Goal: Communication & Community: Answer question/provide support

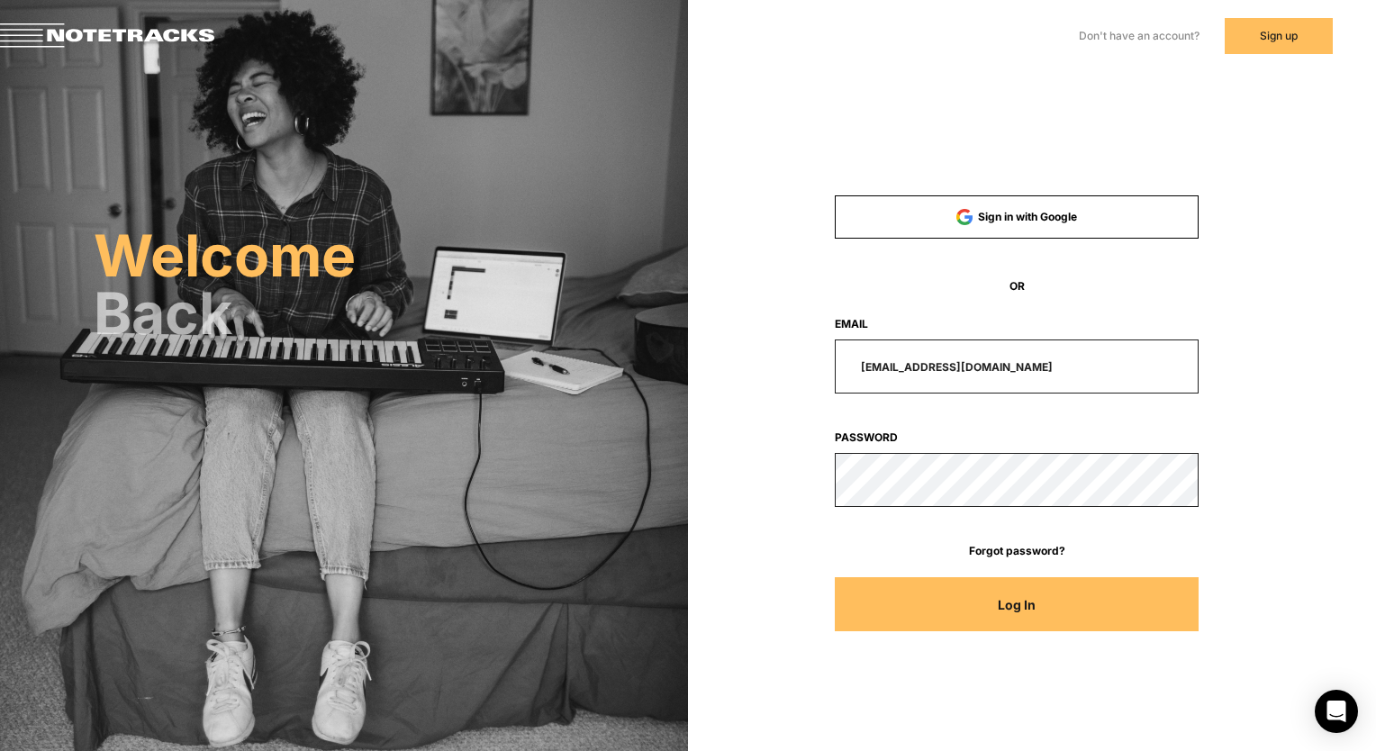
click at [1005, 603] on button "Log In" at bounding box center [1017, 604] width 364 height 54
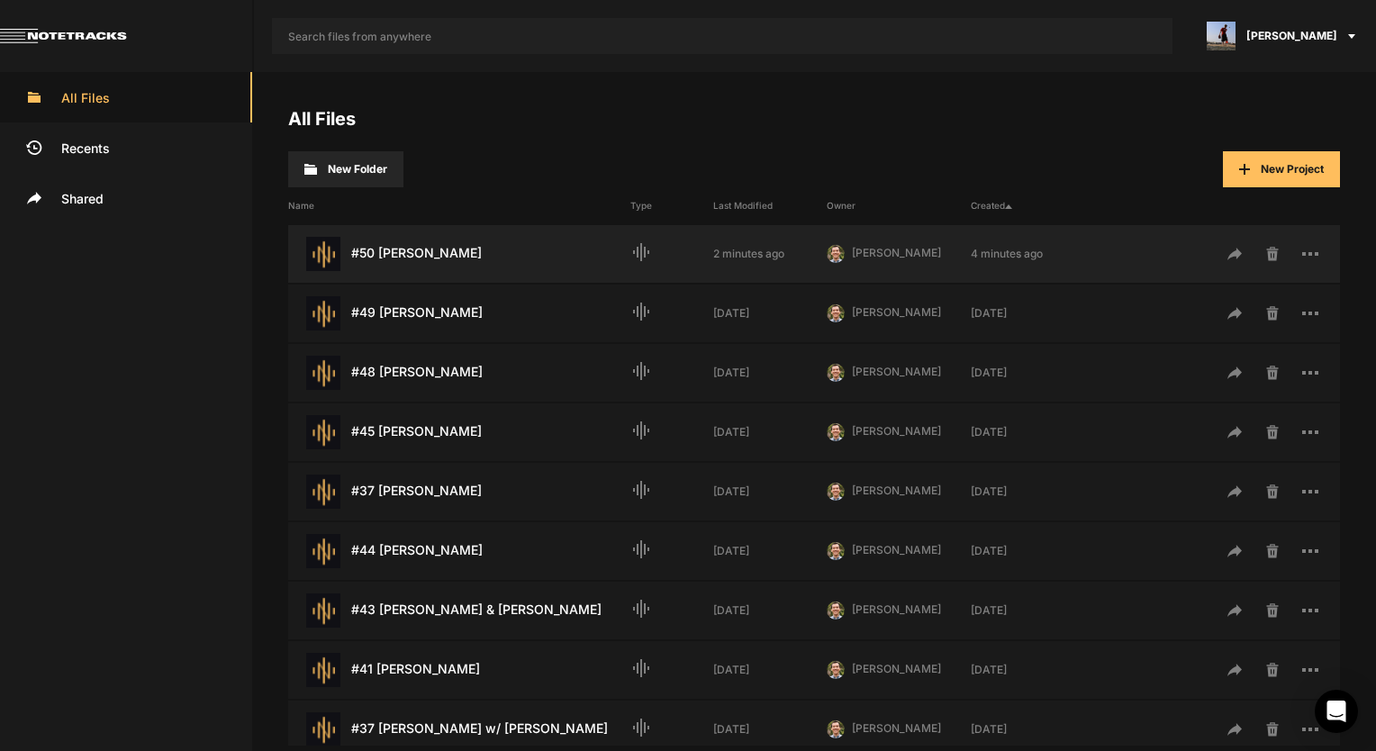
click at [548, 240] on div "#50 [PERSON_NAME] Last Modified: 2 minutes ago" at bounding box center [459, 254] width 342 height 34
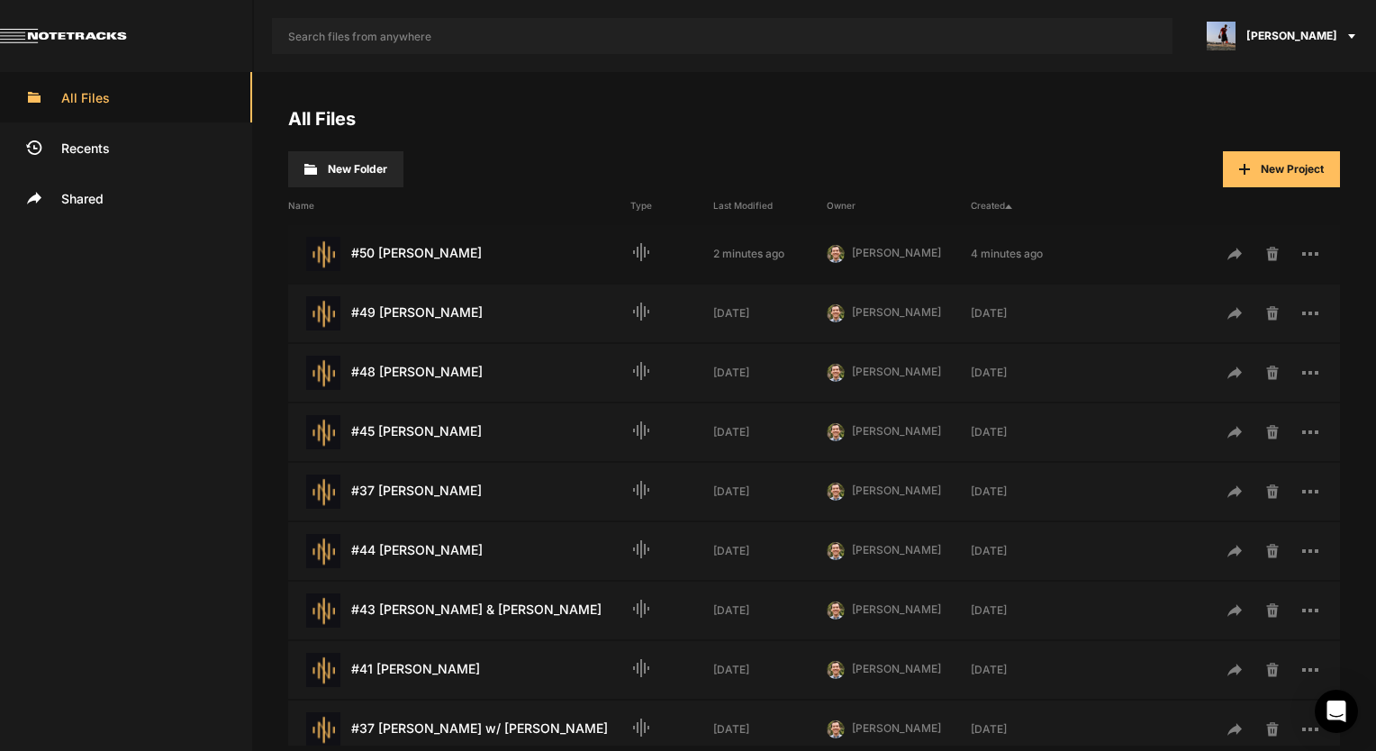
click at [547, 240] on div "#50 [PERSON_NAME] Last Modified: 2 minutes ago" at bounding box center [459, 254] width 342 height 34
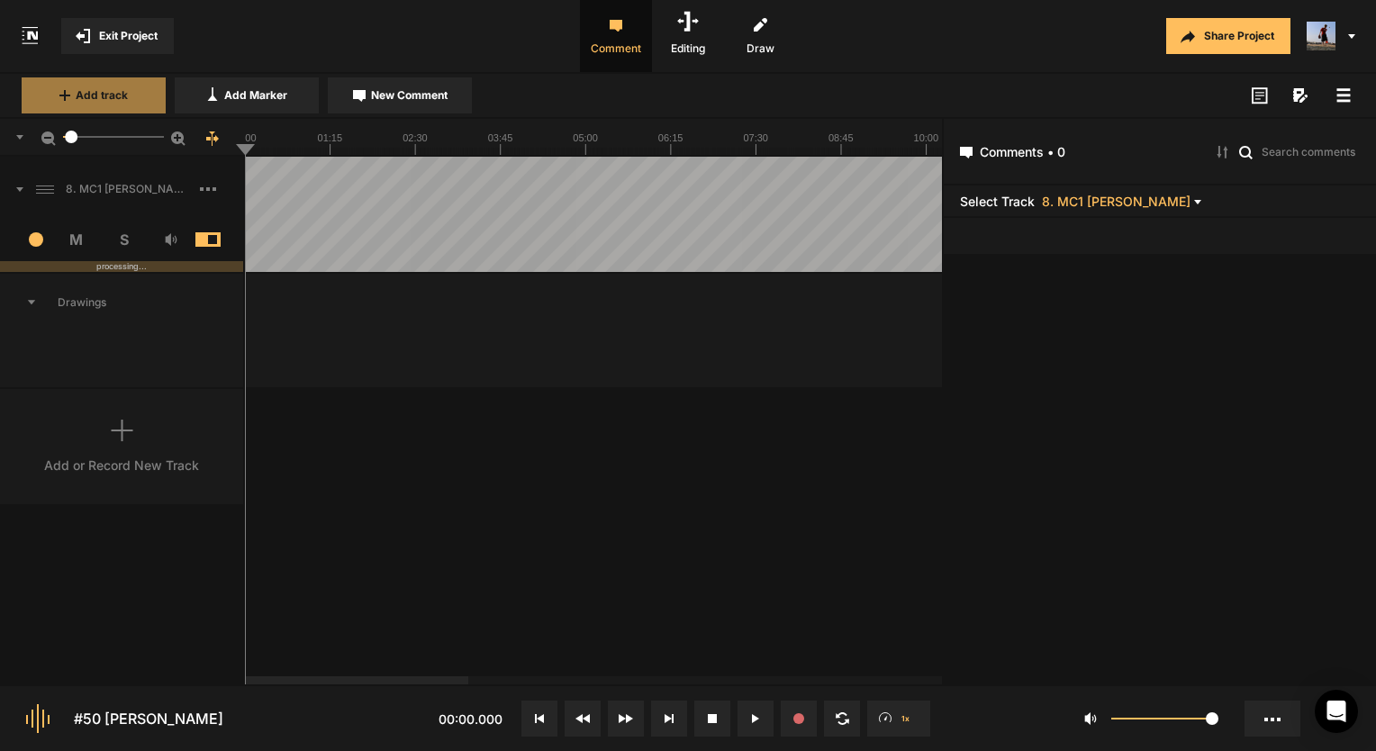
click at [110, 105] on button "Add track" at bounding box center [94, 95] width 144 height 36
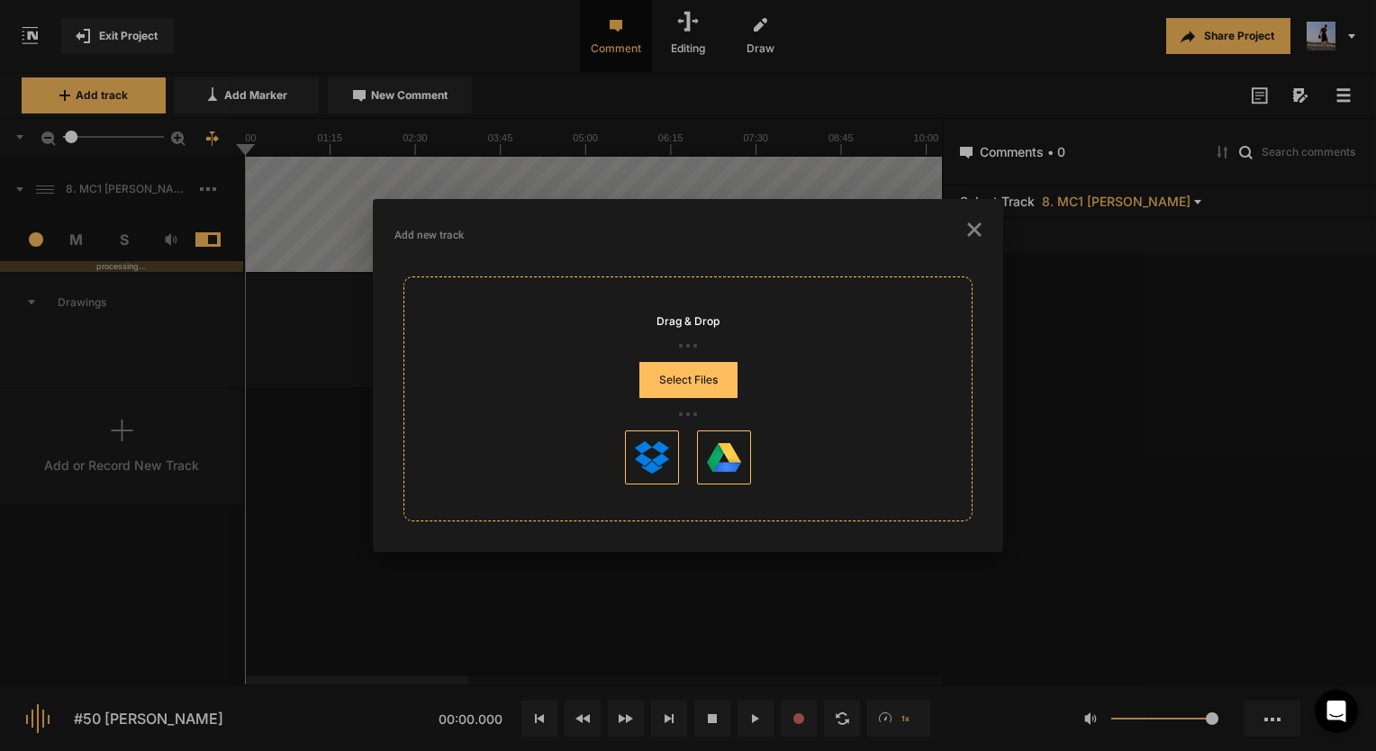
click at [977, 222] on icon "button" at bounding box center [974, 229] width 14 height 14
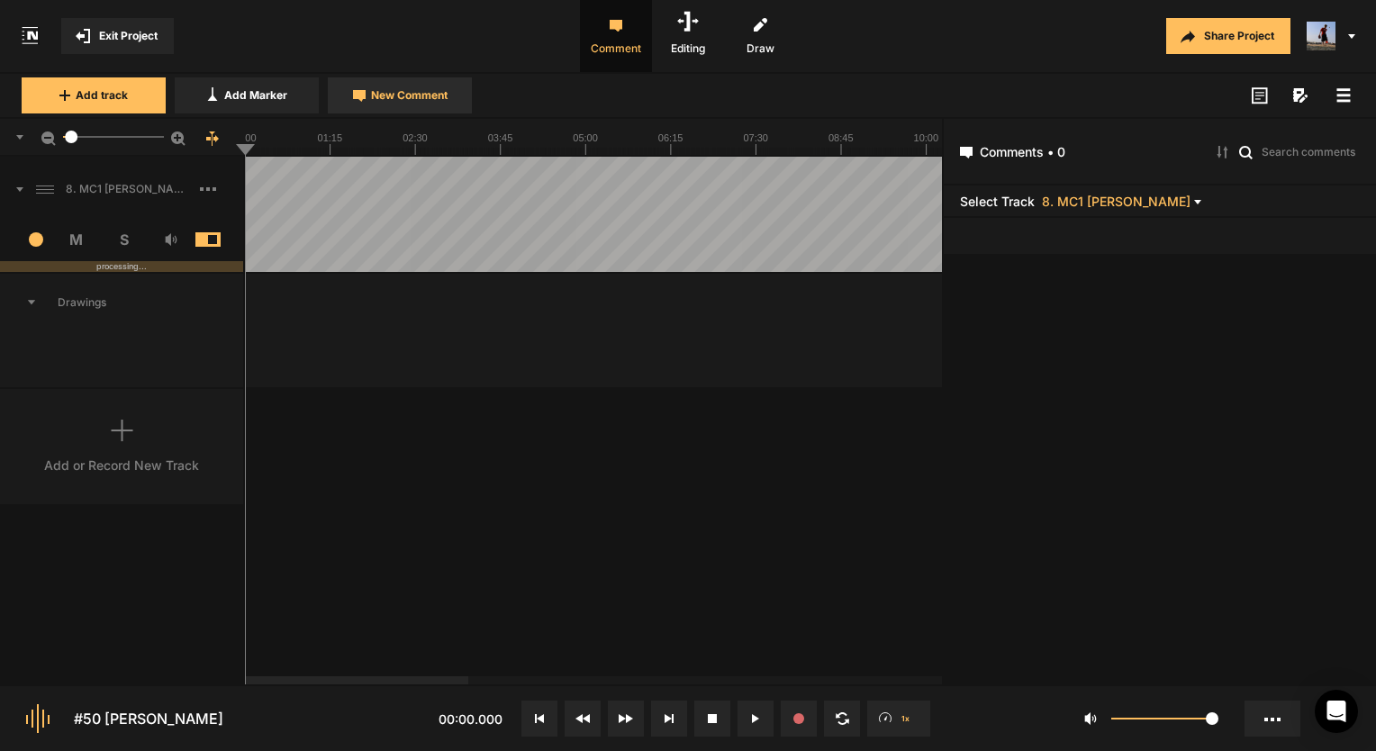
click at [461, 106] on button "New Comment" at bounding box center [400, 95] width 144 height 36
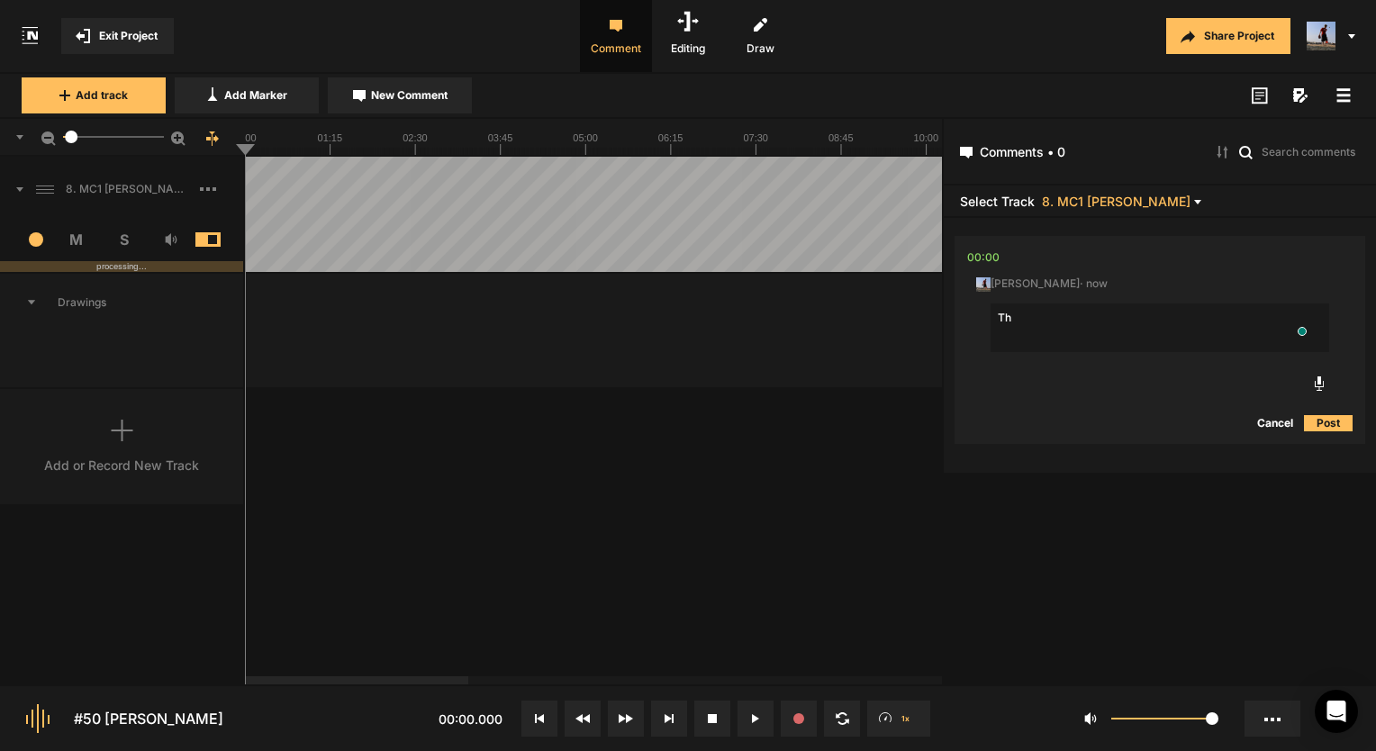
type textarea "T"
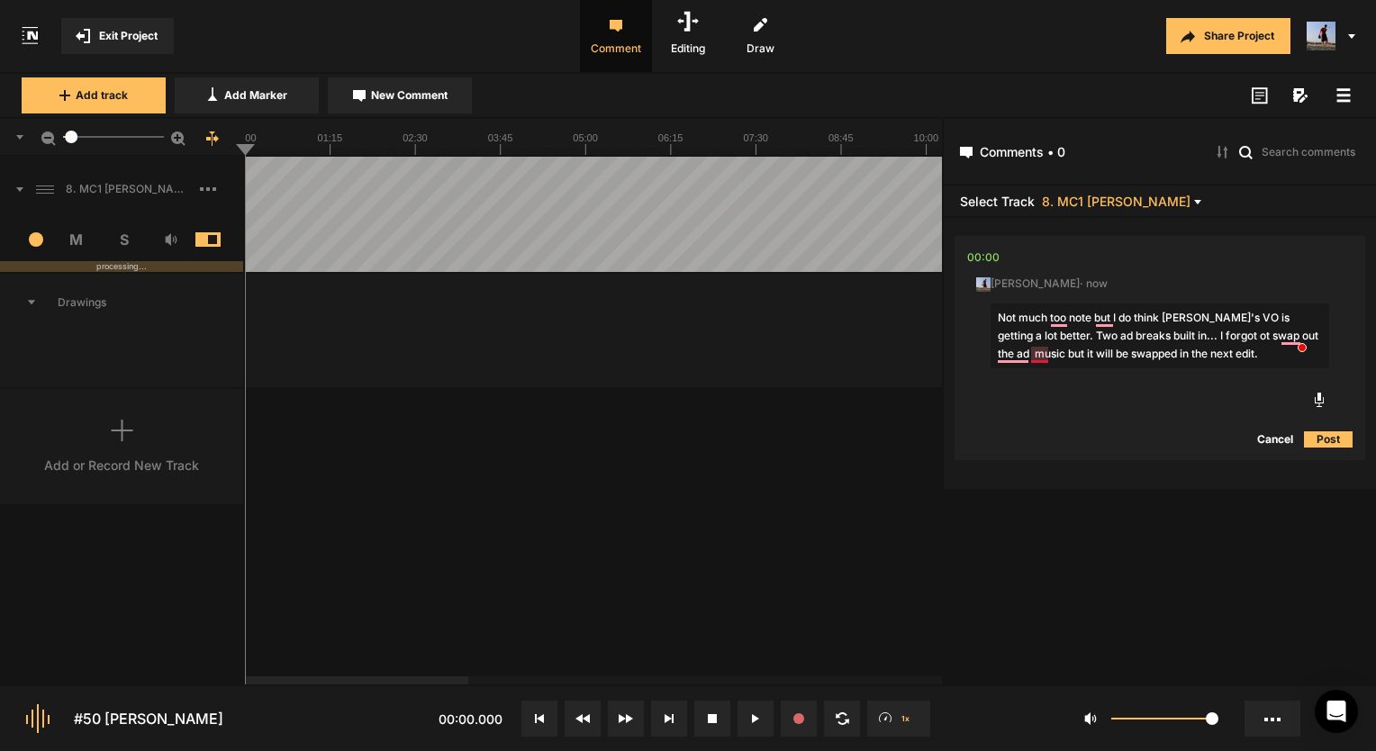
click at [1017, 349] on textarea "Not much too note but I do think [PERSON_NAME]'s VO is getting a lot better. Tw…" at bounding box center [1160, 336] width 339 height 65
click at [1038, 352] on textarea "Not much too note but I do think [PERSON_NAME]'s VO is getting a lot better. Tw…" at bounding box center [1160, 336] width 339 height 65
click at [1057, 317] on textarea "Not much too note but I do think [PERSON_NAME]'s VO is getting a lot better. Tw…" at bounding box center [1160, 336] width 339 height 65
click at [1097, 315] on textarea "Not much to note but I do think [PERSON_NAME]'s VO is getting a lot better. Two…" at bounding box center [1160, 336] width 339 height 65
type textarea "Not much to note, but I do think [PERSON_NAME]'s VO is getting a lot better. Tw…"
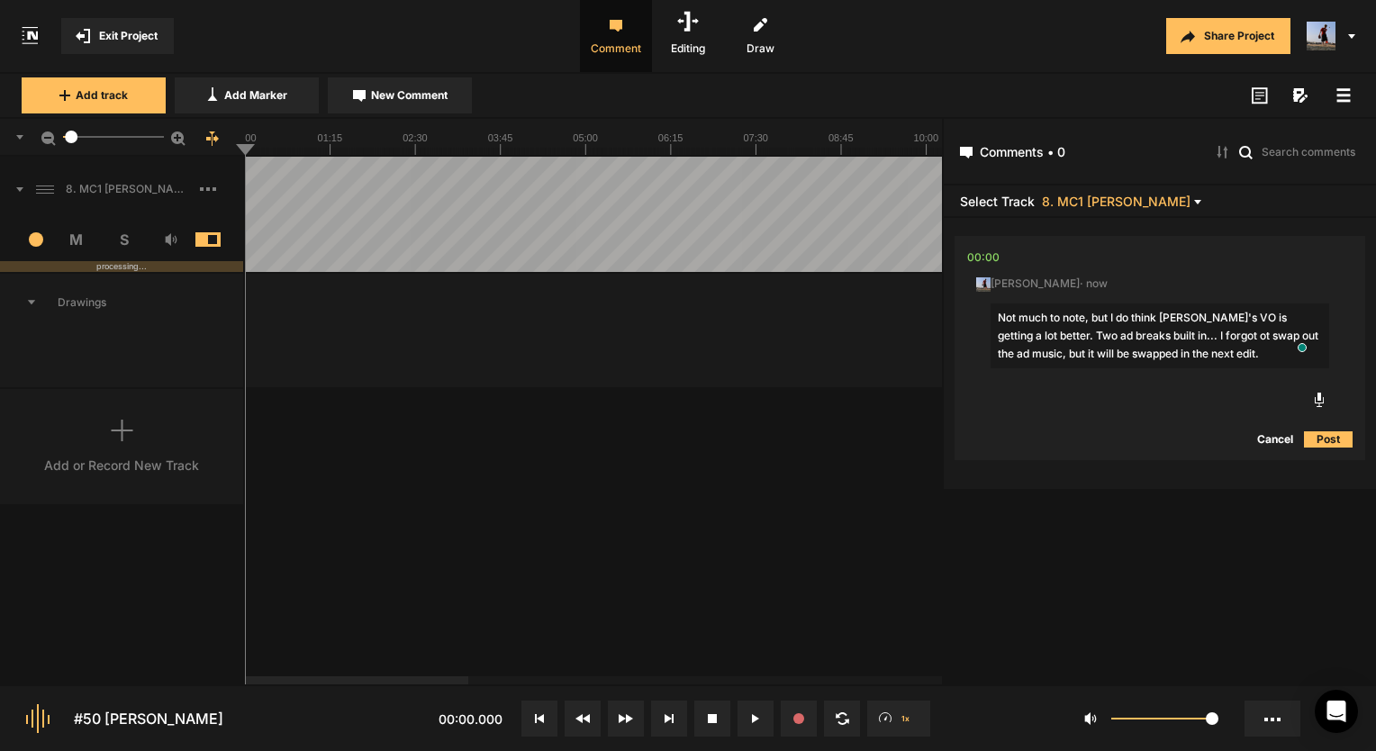
click at [1307, 438] on button "Post" at bounding box center [1328, 440] width 49 height 22
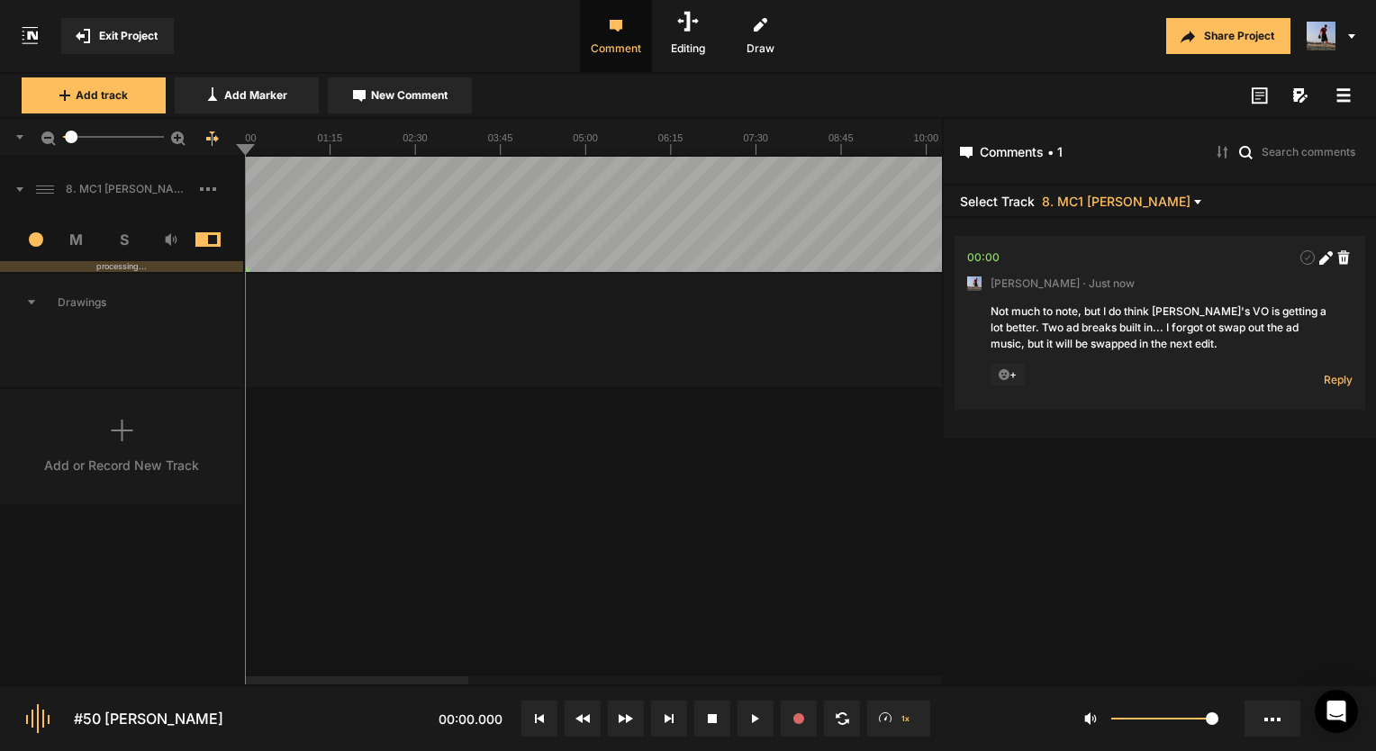
click at [140, 38] on span "Exit Project" at bounding box center [128, 36] width 59 height 16
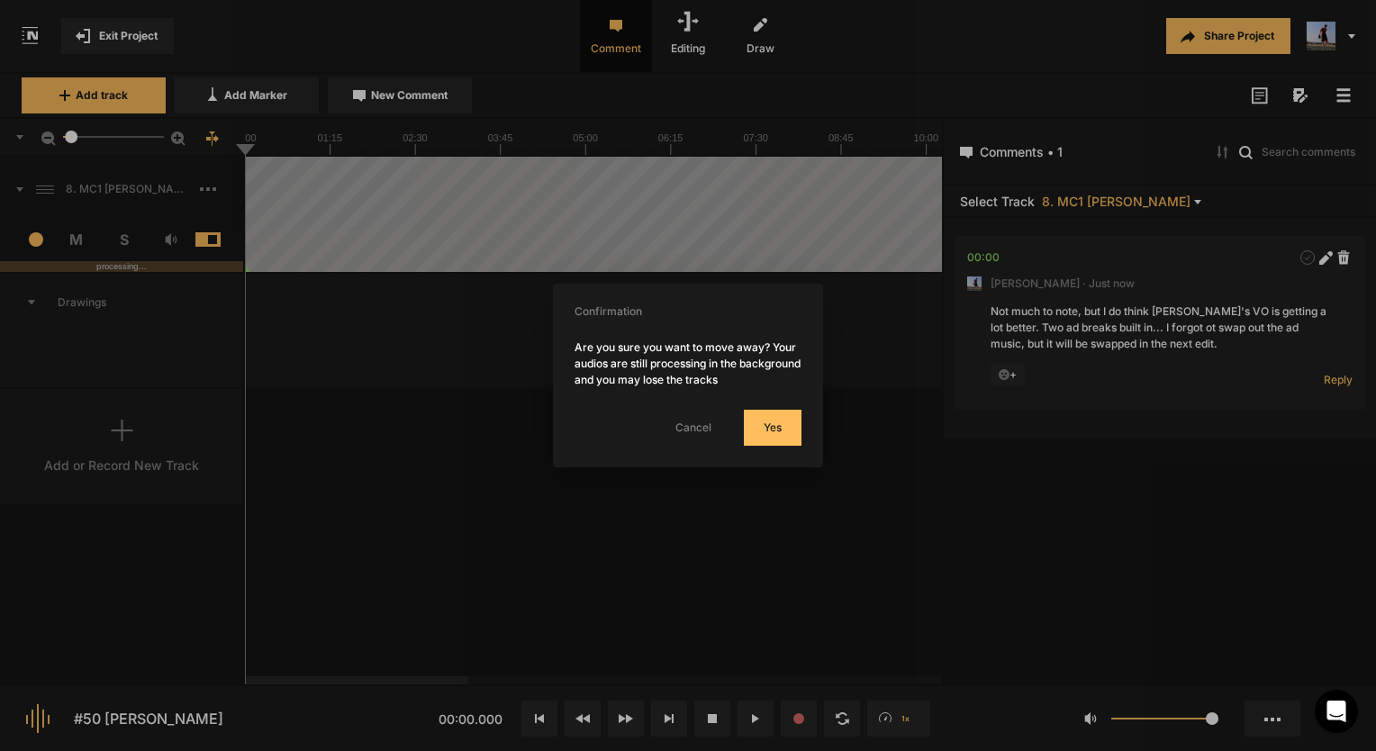
click at [785, 437] on button "Yes" at bounding box center [773, 428] width 58 height 36
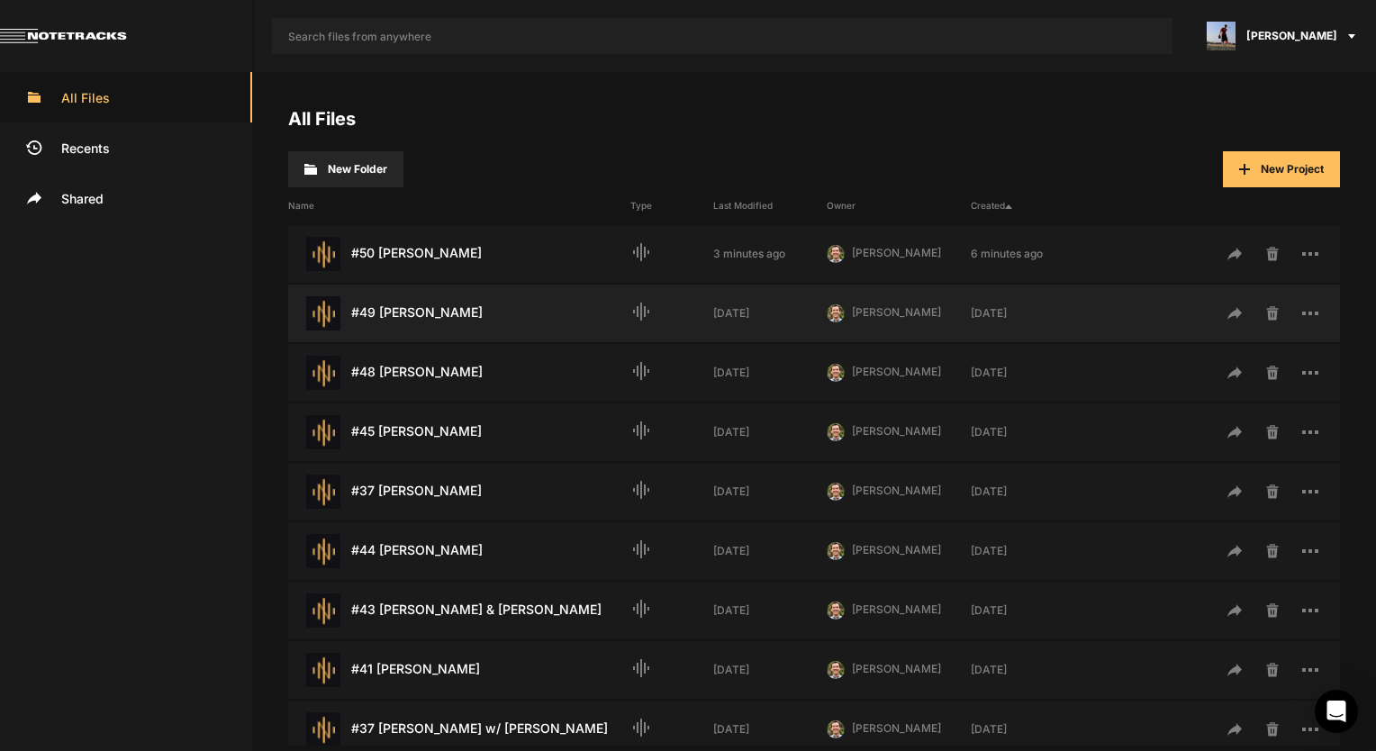
click at [410, 313] on div "#49 [PERSON_NAME] Last Modified: [DATE]" at bounding box center [459, 313] width 342 height 34
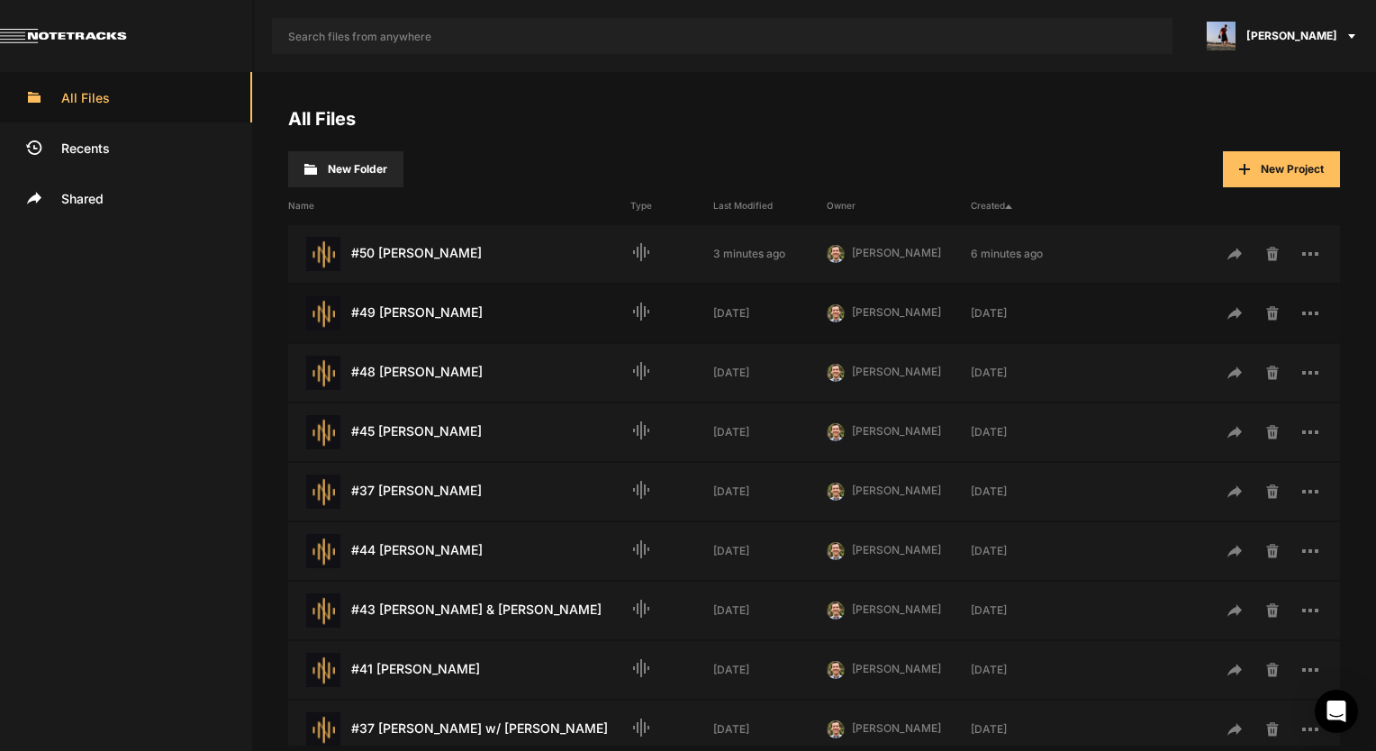
click at [410, 313] on div "#49 [PERSON_NAME] Last Modified: [DATE]" at bounding box center [459, 313] width 342 height 34
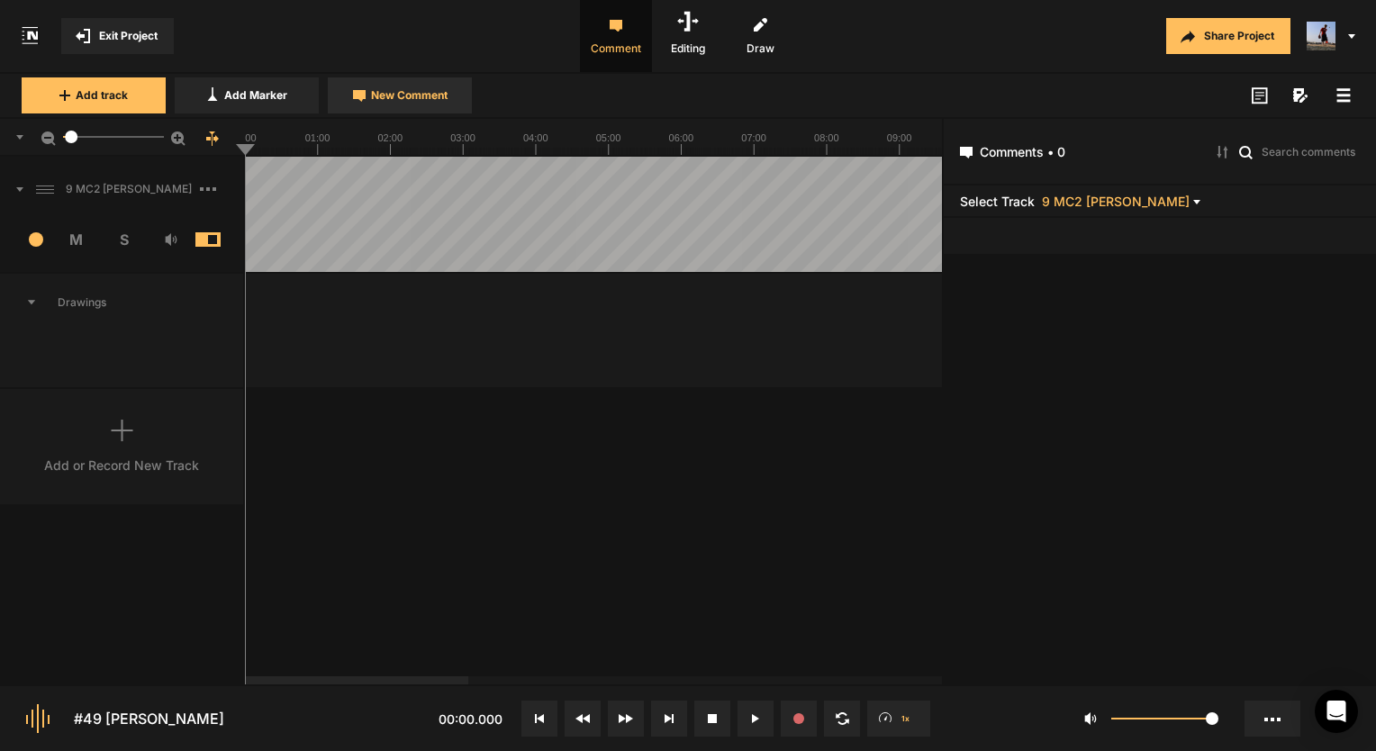
click at [405, 99] on span "New Comment" at bounding box center [409, 95] width 77 height 16
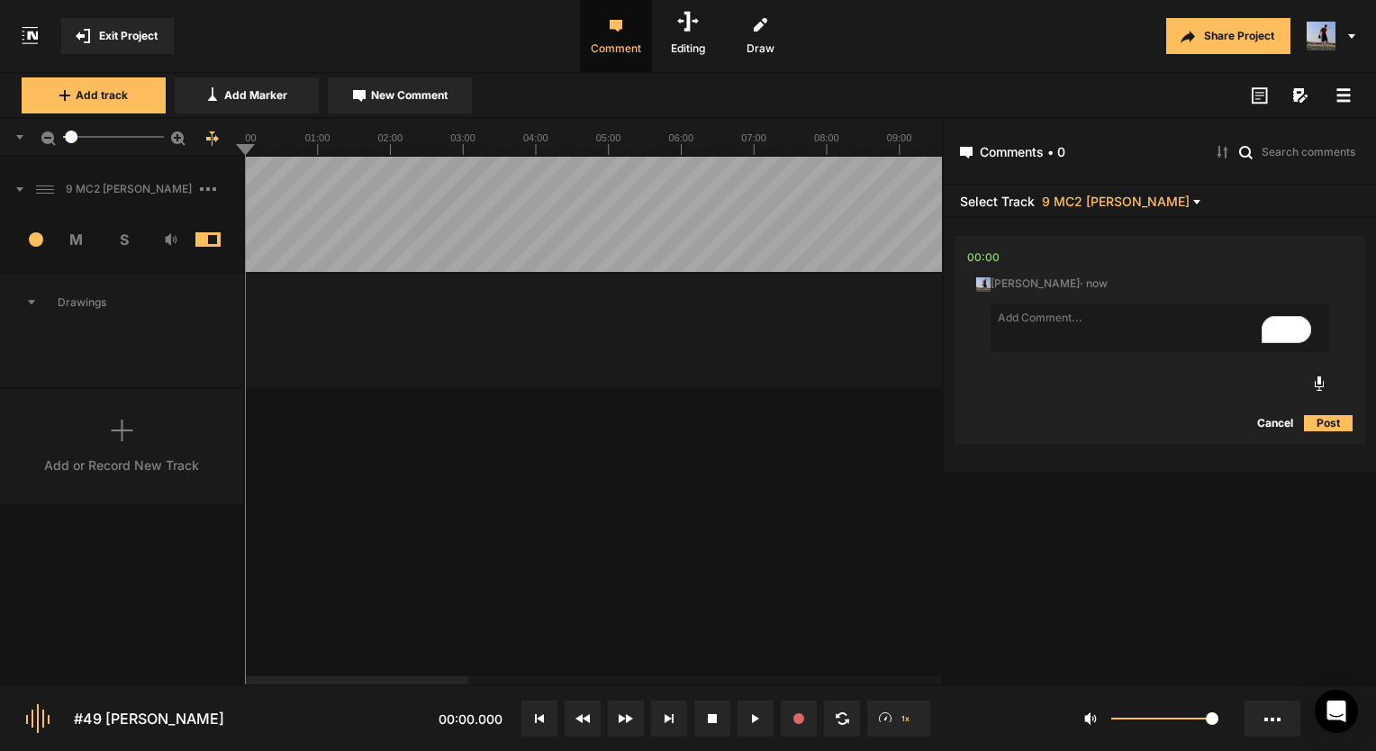
click at [1058, 332] on textarea "To enrich screen reader interactions, please activate Accessibility in Grammarl…" at bounding box center [1160, 328] width 339 height 49
type textarea "P"
click at [280, 148] on line at bounding box center [280, 151] width 0 height 7
click at [405, 153] on line at bounding box center [405, 151] width 0 height 7
click at [1205, 334] on textarea "VO seems pretty good... looks like htis may need some balancing help. Ad breaks…" at bounding box center [1160, 328] width 339 height 49
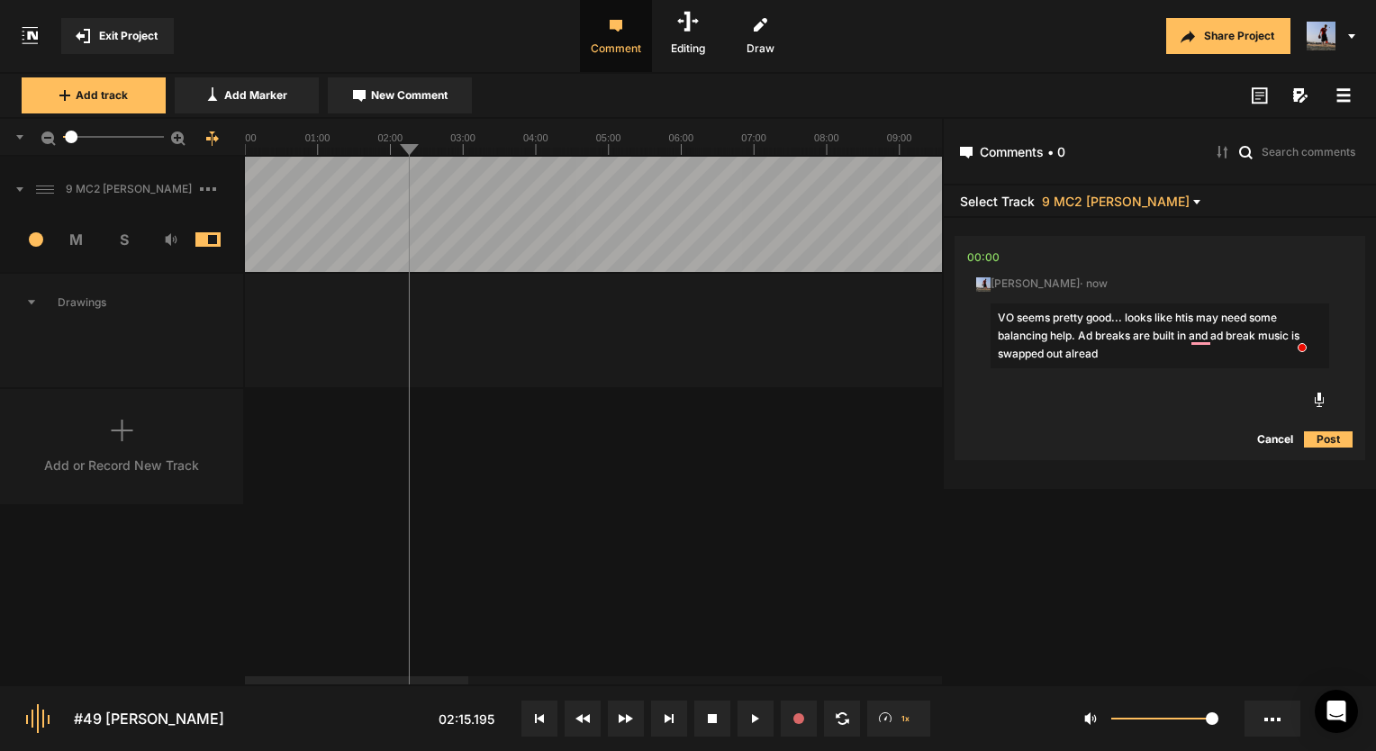
type textarea "VO seems pretty good... looks like htis may need some balancing help. Ad breaks…"
